Goal: Information Seeking & Learning: Learn about a topic

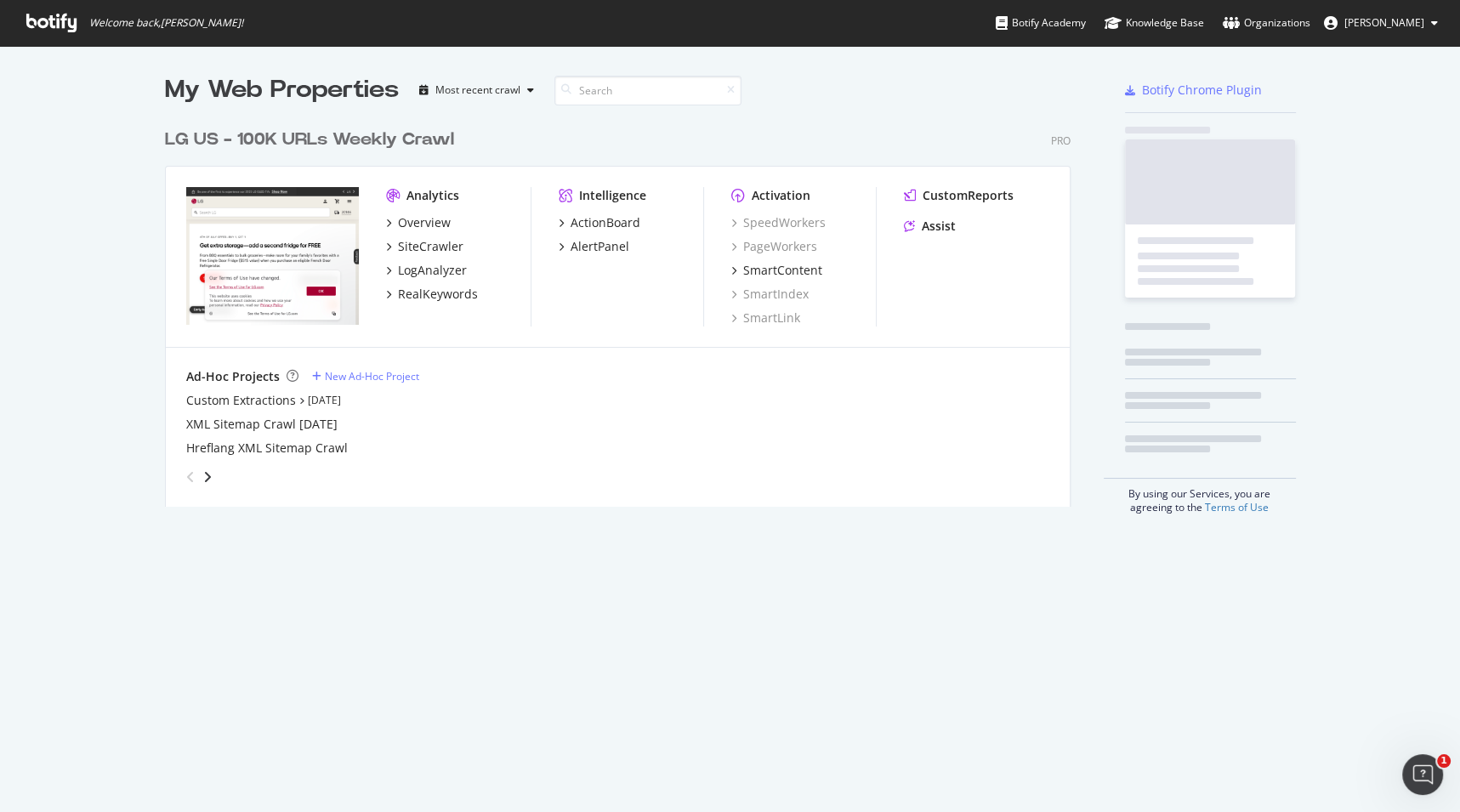
scroll to position [389, 909]
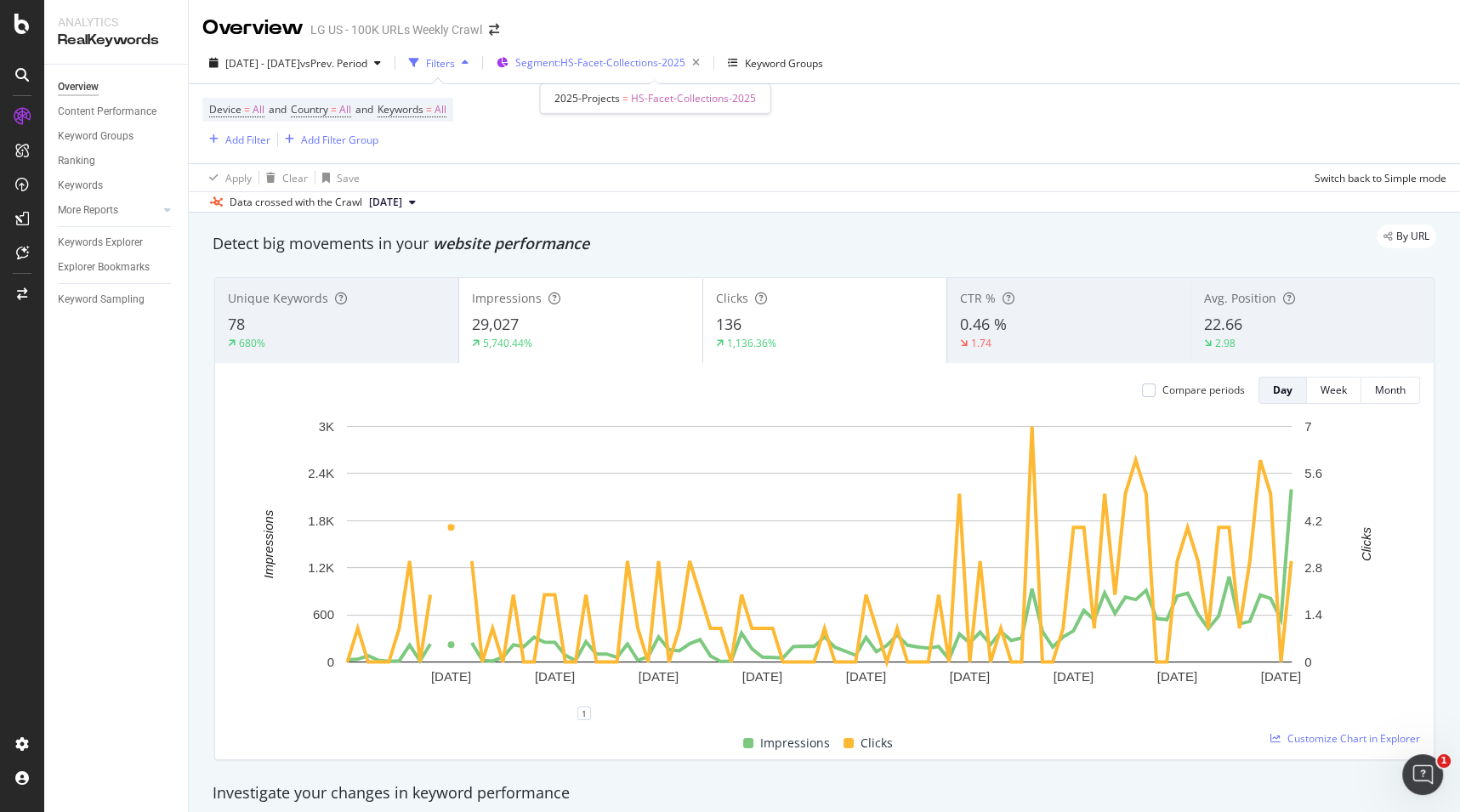
click at [637, 65] on span "Segment: HS-Facet-Collections-2025" at bounding box center [600, 62] width 170 height 15
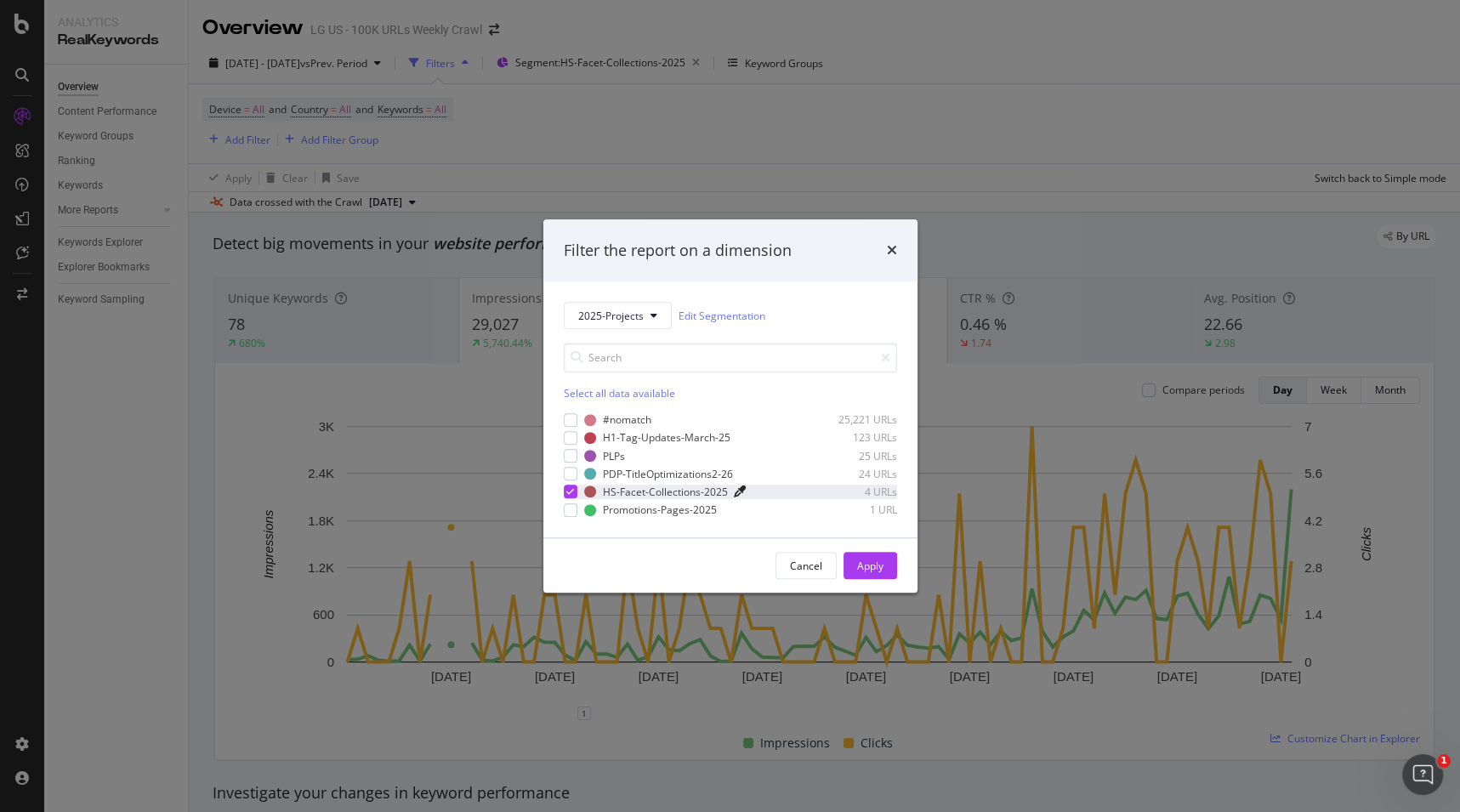
click at [734, 491] on icon "modal" at bounding box center [739, 491] width 12 height 12
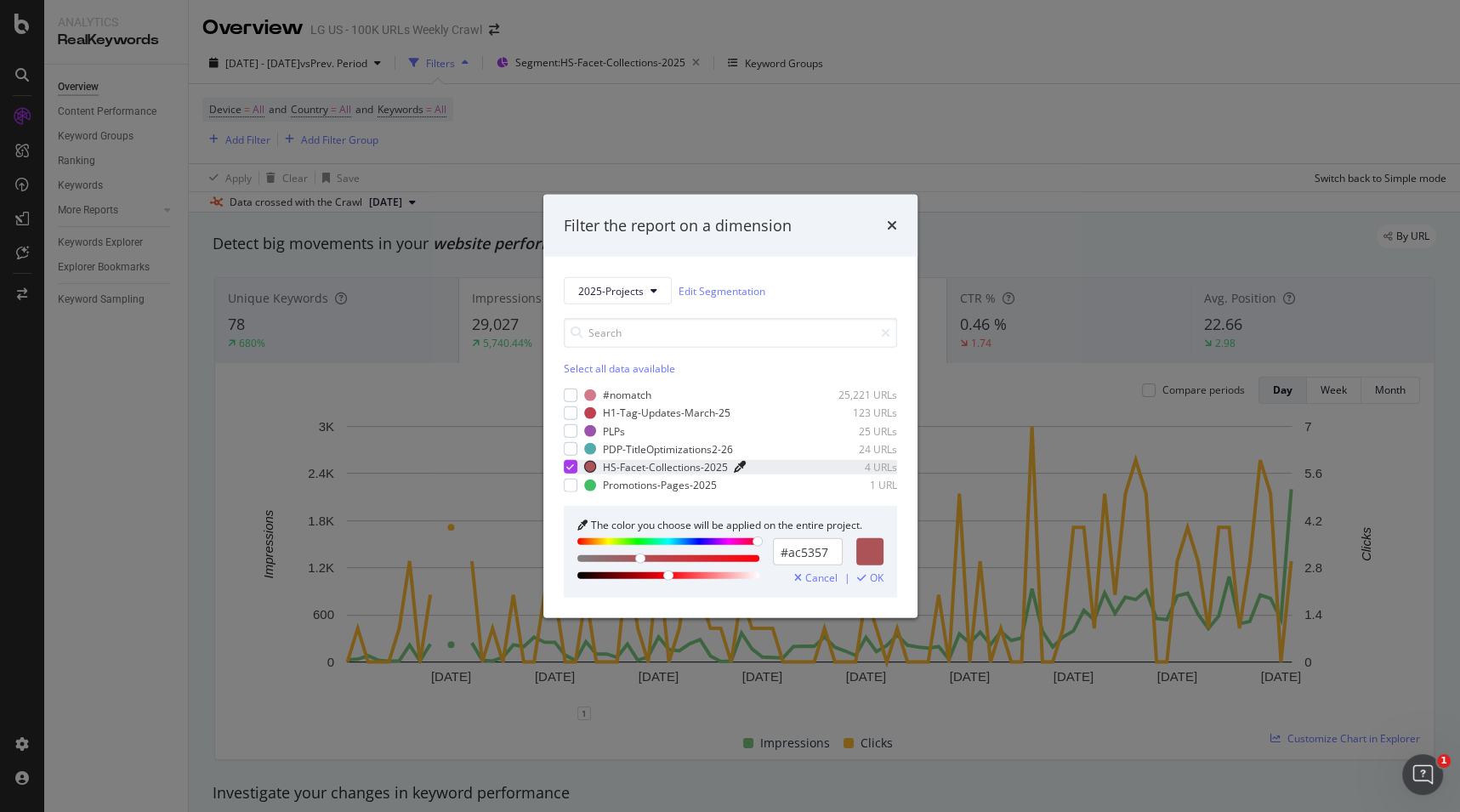
click at [736, 461] on icon "modal" at bounding box center [739, 466] width 12 height 12
